Goal: Information Seeking & Learning: Learn about a topic

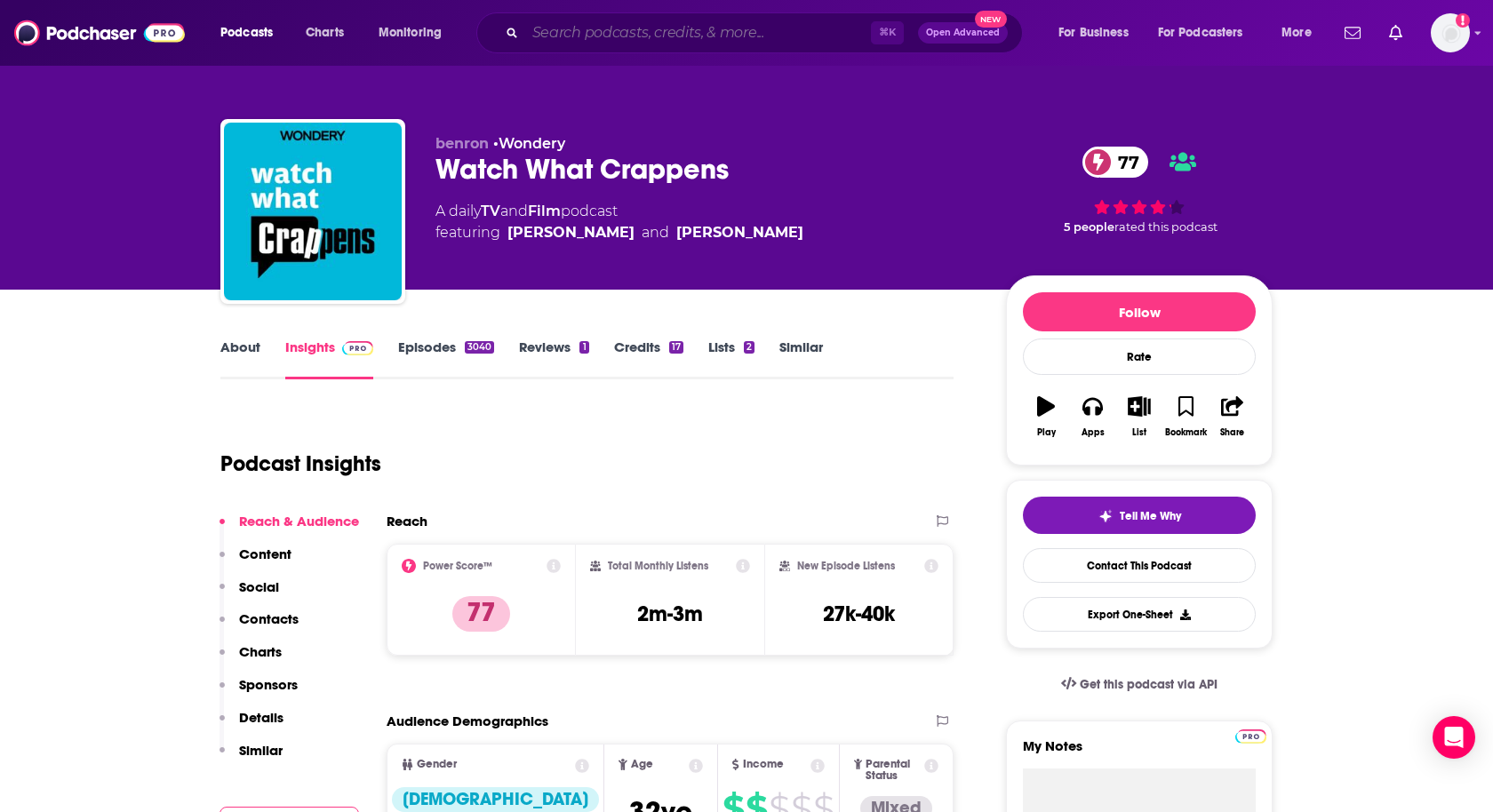
click at [696, 27] on input "Search podcasts, credits, & more..." at bounding box center [698, 33] width 346 height 28
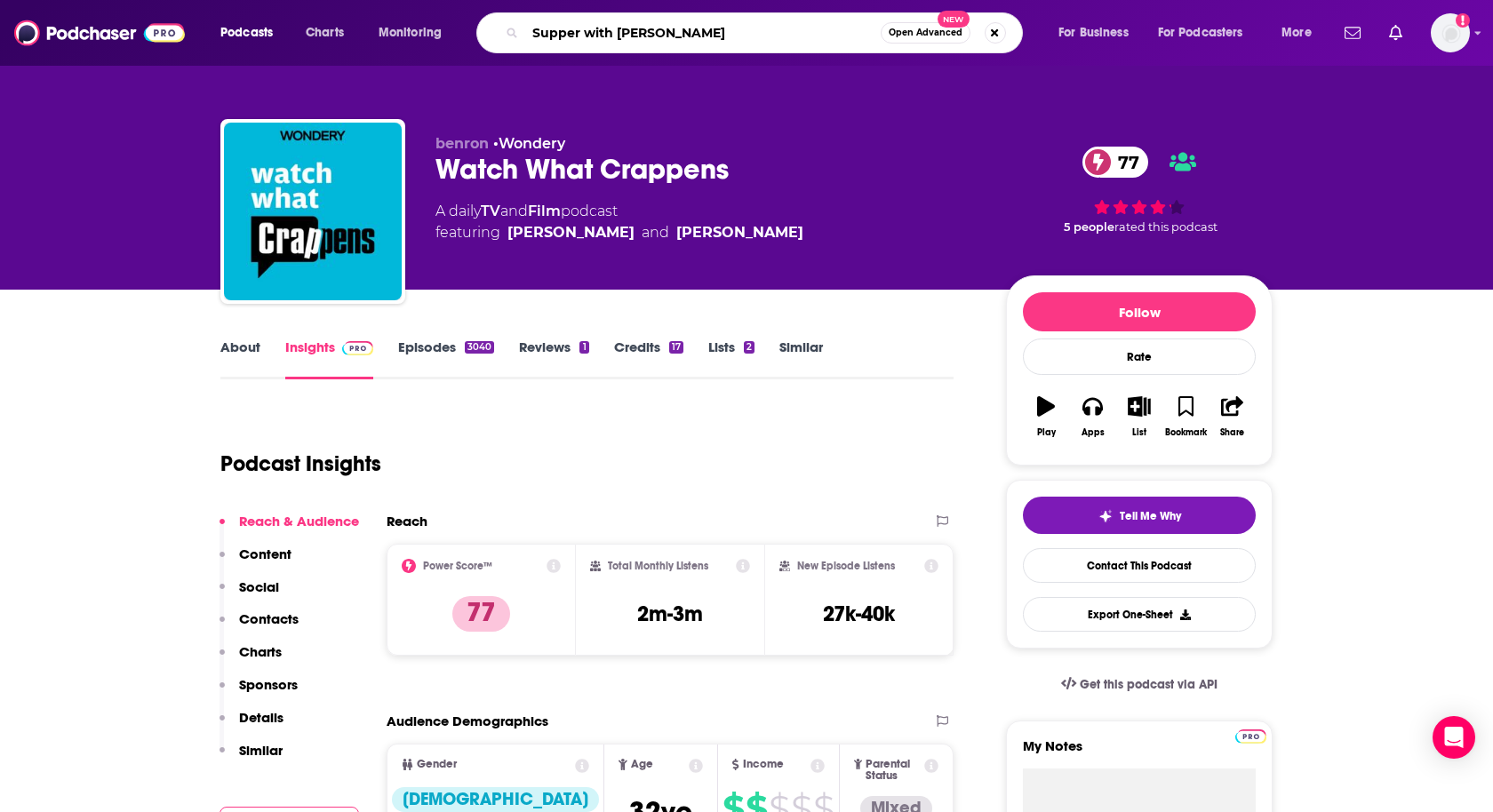
type input "Supper with [PERSON_NAME]"
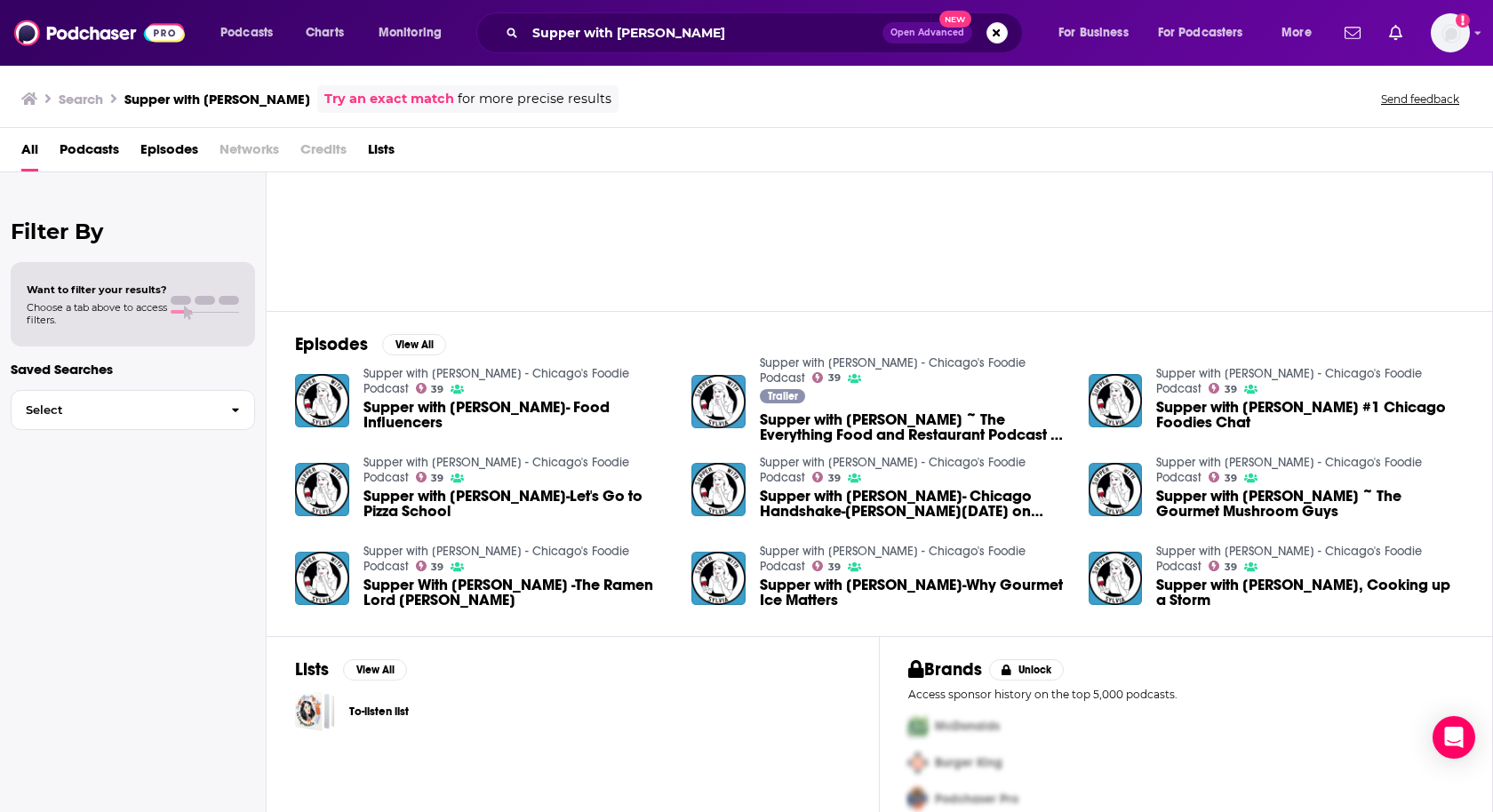
scroll to position [123, 0]
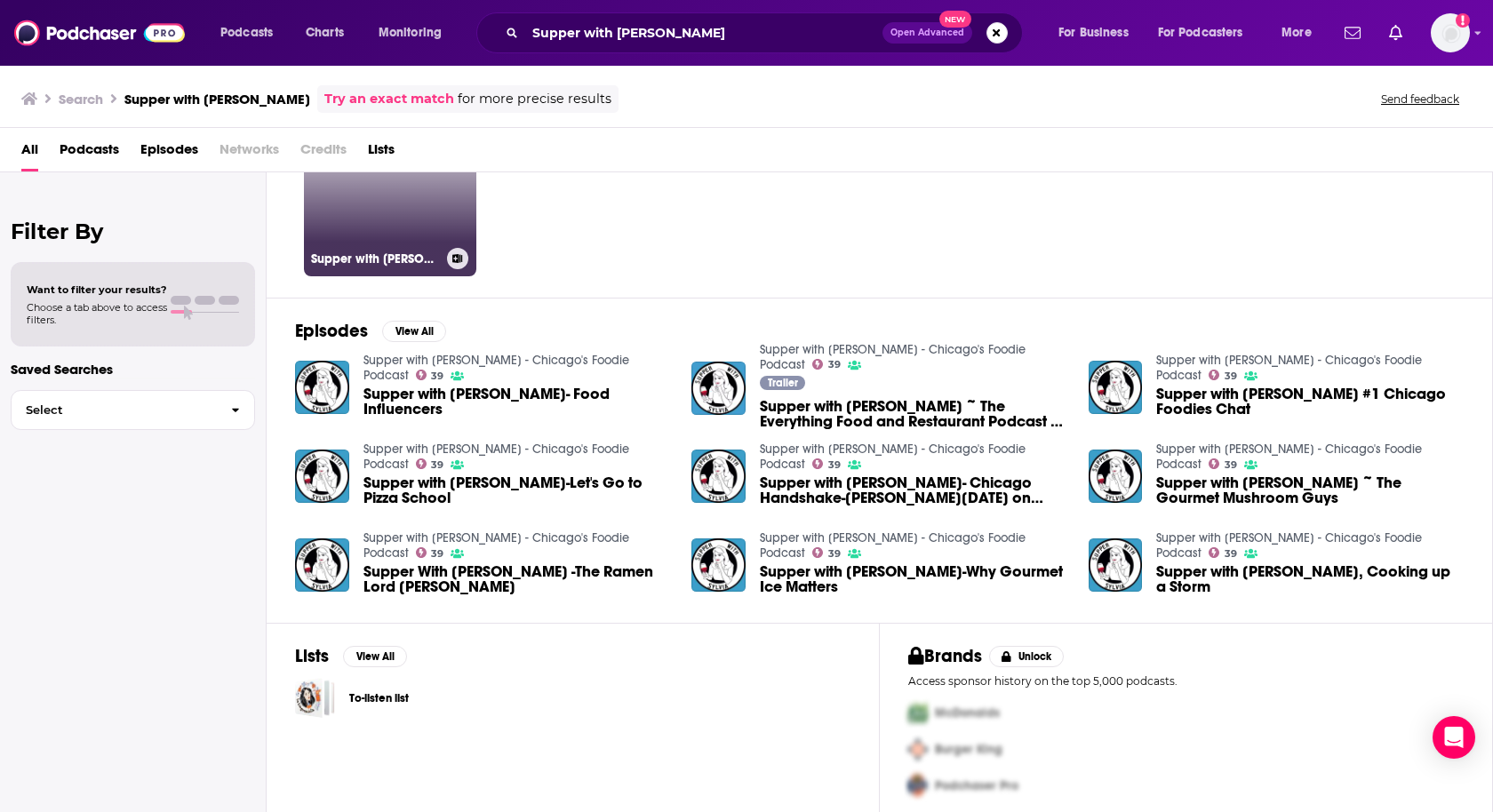
click at [366, 248] on div "Supper with [PERSON_NAME] - Chicago's Foodie Podcast" at bounding box center [390, 258] width 158 height 22
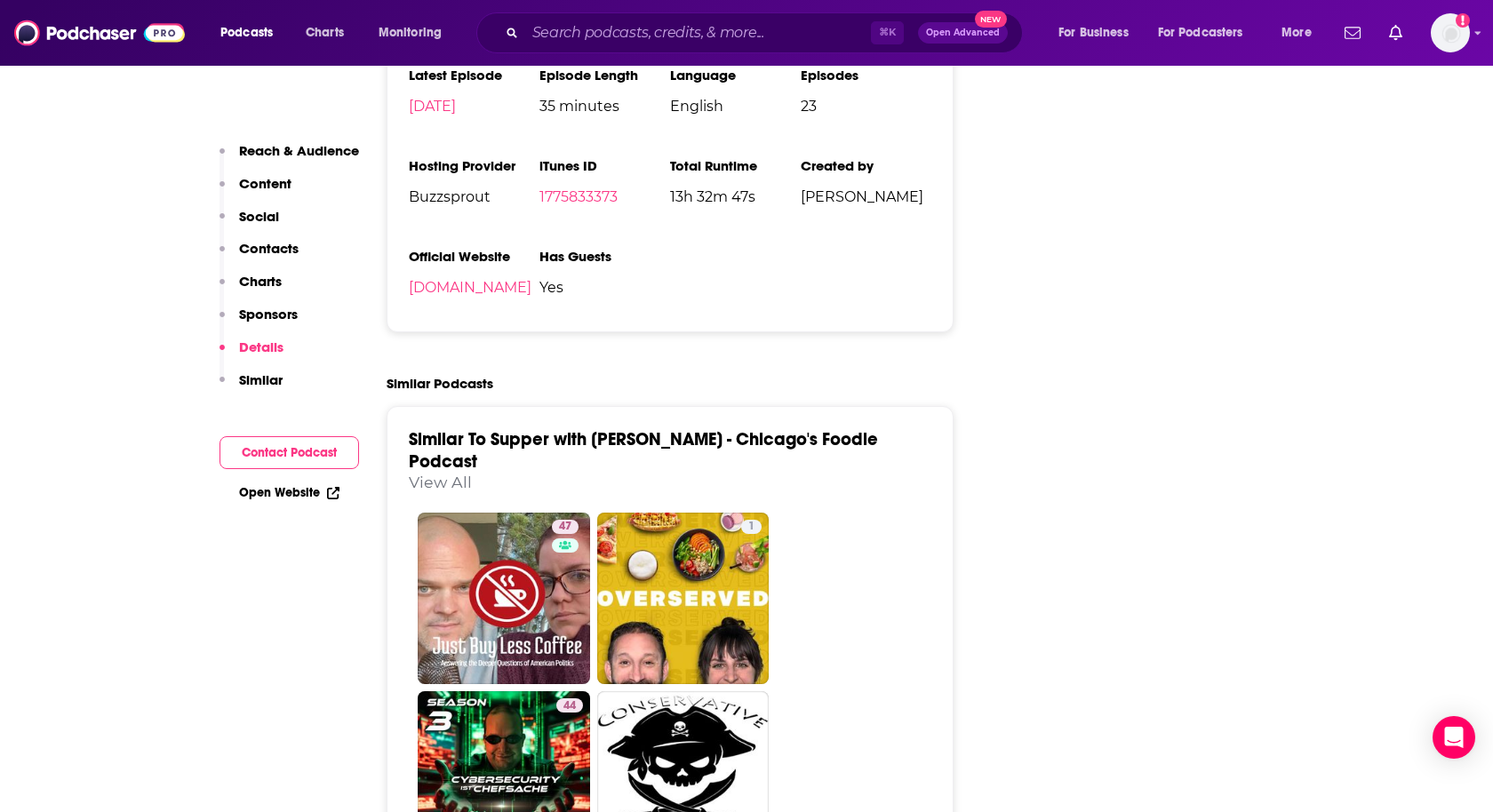
scroll to position [2140, 0]
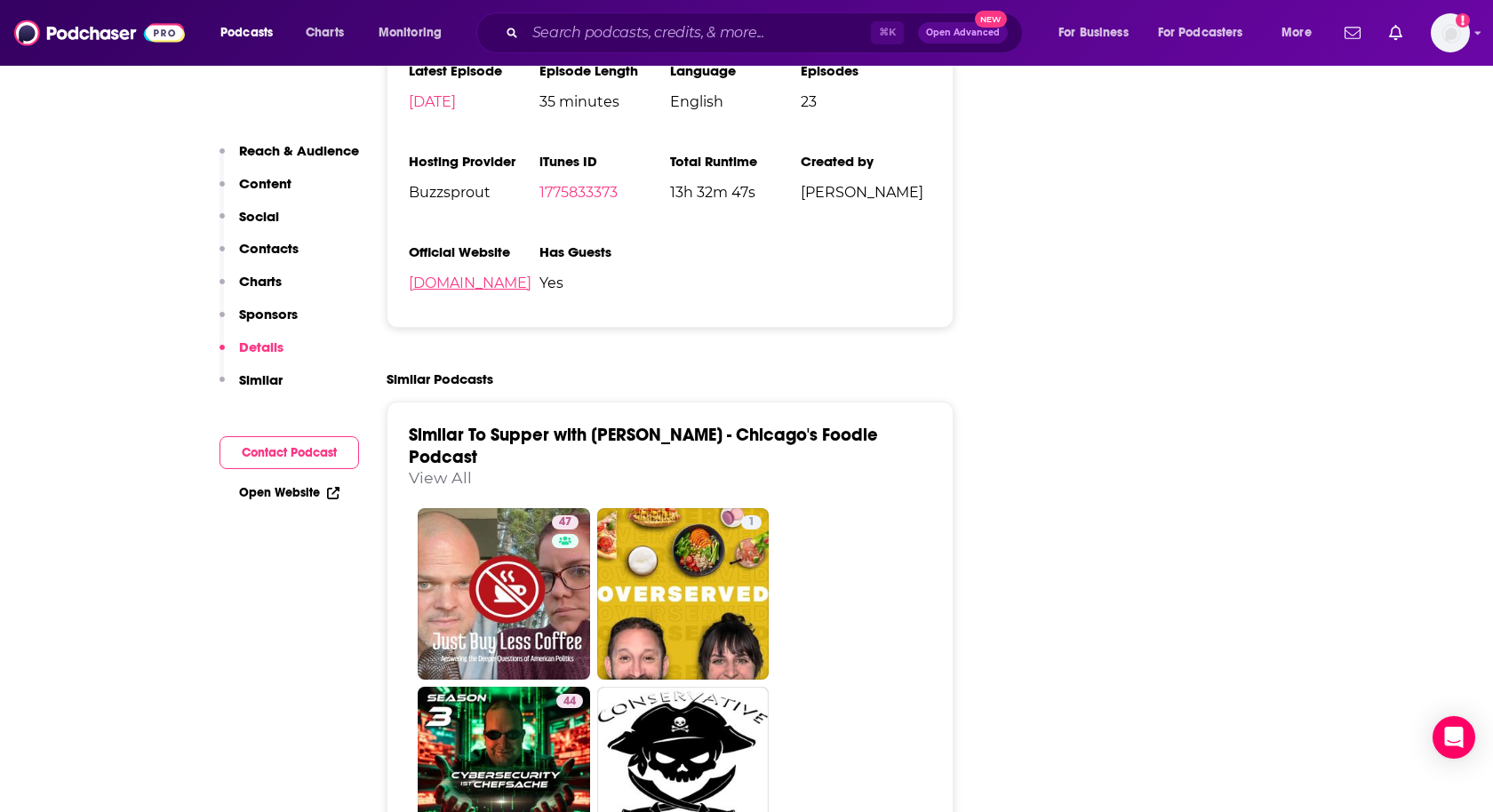
click at [516, 276] on link "[DOMAIN_NAME]" at bounding box center [470, 283] width 123 height 17
